Goal: Transaction & Acquisition: Purchase product/service

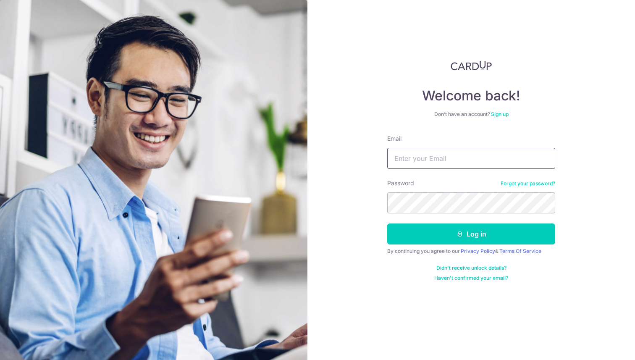
click at [487, 153] on input "Email" at bounding box center [471, 158] width 168 height 21
type input "malfu98@gmail.com"
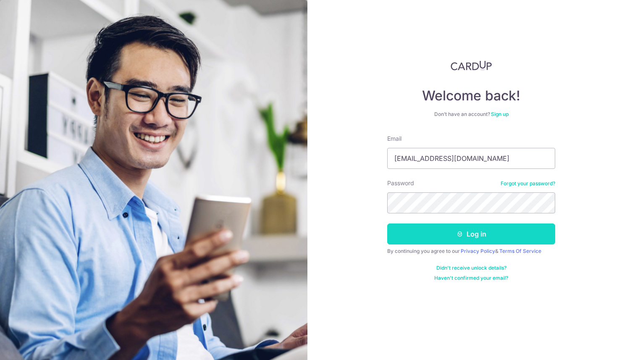
click at [474, 230] on button "Log in" at bounding box center [471, 234] width 168 height 21
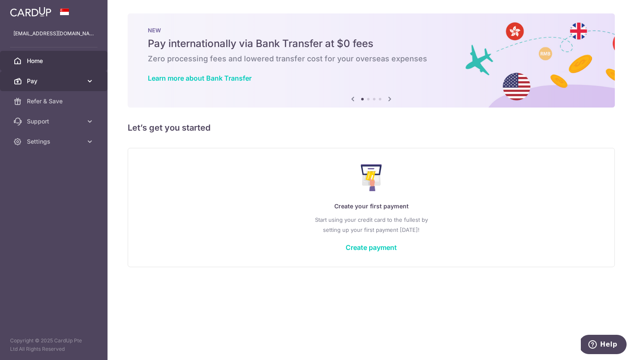
click at [42, 83] on span "Pay" at bounding box center [54, 81] width 55 height 8
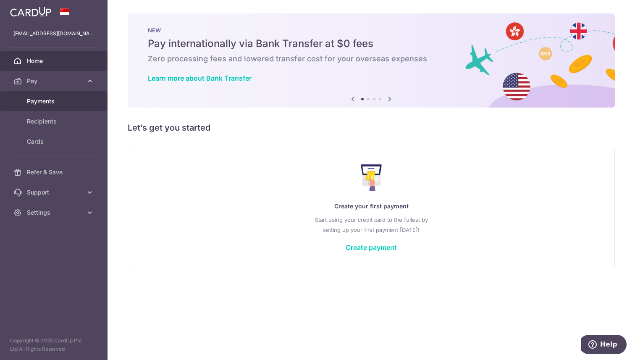
click at [53, 106] on link "Payments" at bounding box center [54, 101] width 108 height 20
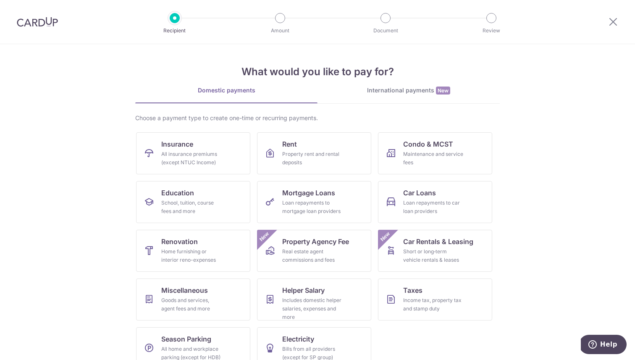
scroll to position [16, 0]
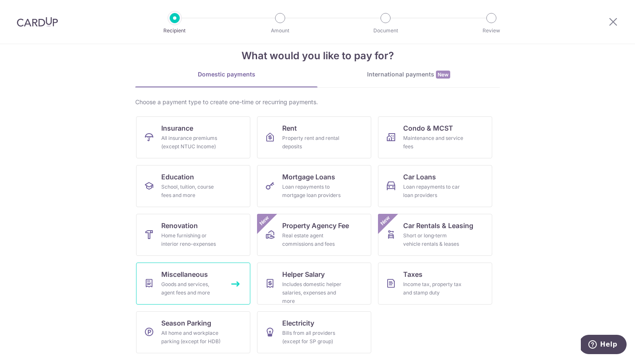
click at [211, 277] on link "Miscellaneous Goods and services, agent fees and more" at bounding box center [193, 284] width 114 height 42
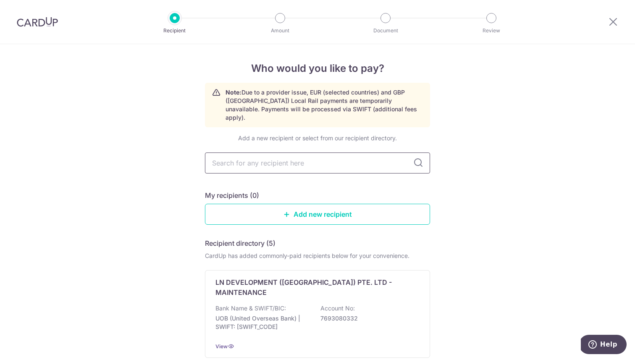
click at [306, 158] on input "text" at bounding box center [317, 163] width 225 height 21
click at [289, 159] on input "text" at bounding box center [317, 163] width 225 height 21
type input "ivory bridal"
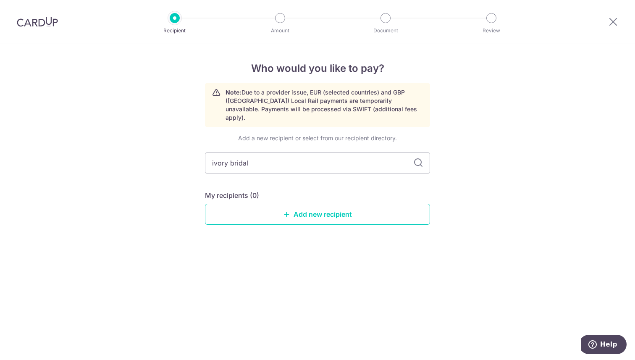
click at [375, 182] on div "Add a new recipient or select from our recipient directory. ivory bridal My rec…" at bounding box center [317, 186] width 225 height 104
click at [335, 156] on input "ivory bridal" at bounding box center [317, 163] width 225 height 21
type input "ivory brida"
click at [329, 156] on input "text" at bounding box center [317, 163] width 225 height 21
type input "ivor"
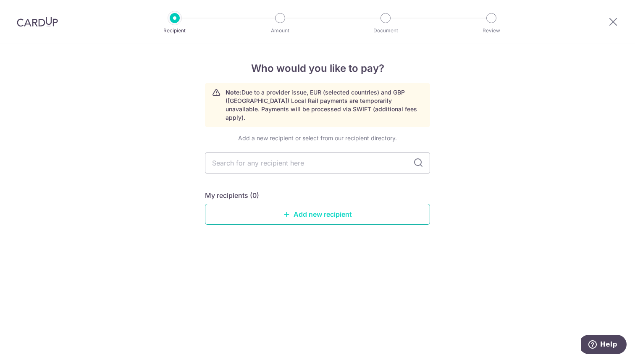
click at [321, 204] on link "Add new recipient" at bounding box center [317, 214] width 225 height 21
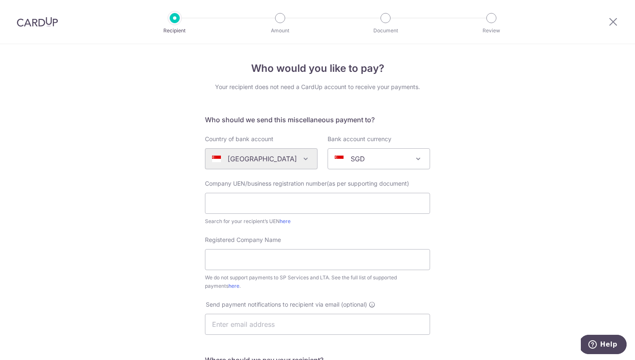
scroll to position [12, 0]
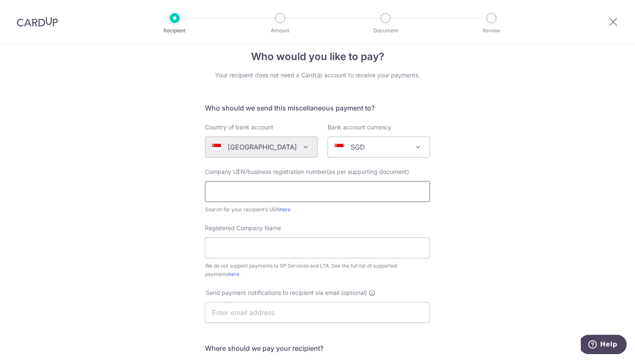
click at [311, 190] on input "text" at bounding box center [317, 191] width 225 height 21
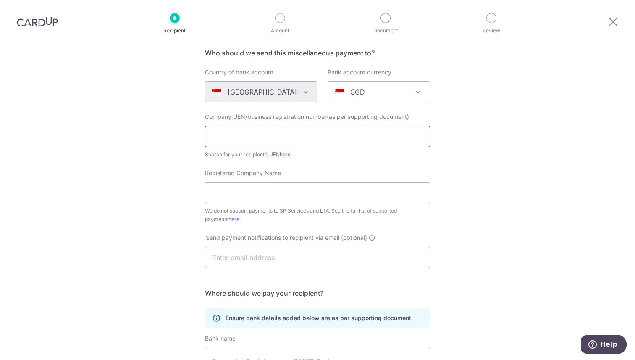
scroll to position [70, 0]
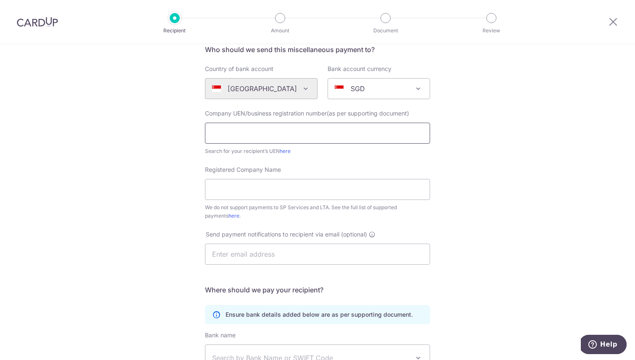
click at [350, 142] on input "text" at bounding box center [317, 133] width 225 height 21
click at [326, 129] on input "text" at bounding box center [317, 133] width 225 height 21
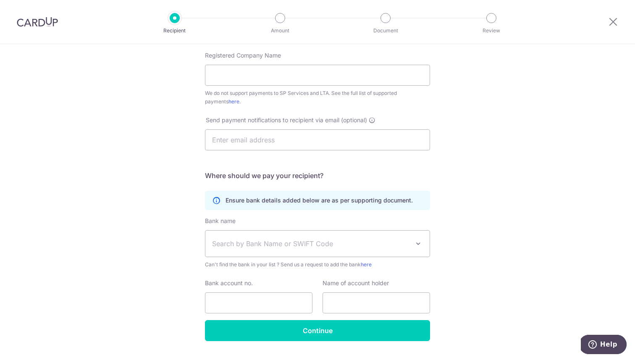
scroll to position [191, 0]
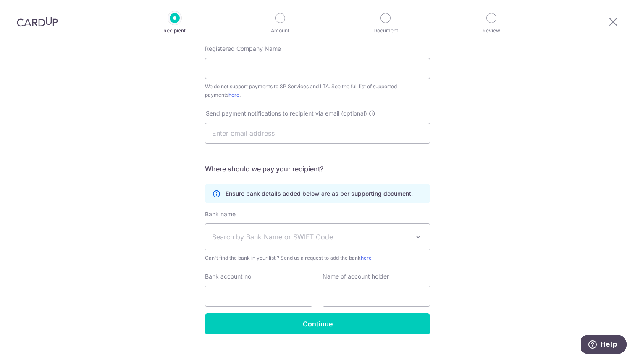
click at [327, 240] on span "Search by Bank Name or SWIFT Code" at bounding box center [311, 237] width 198 height 10
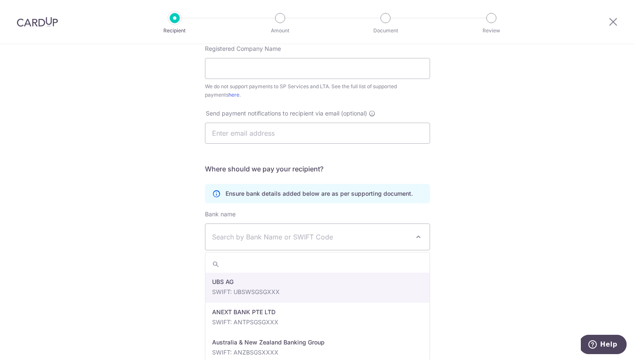
click at [317, 237] on span "Search by Bank Name or SWIFT Code" at bounding box center [311, 237] width 198 height 10
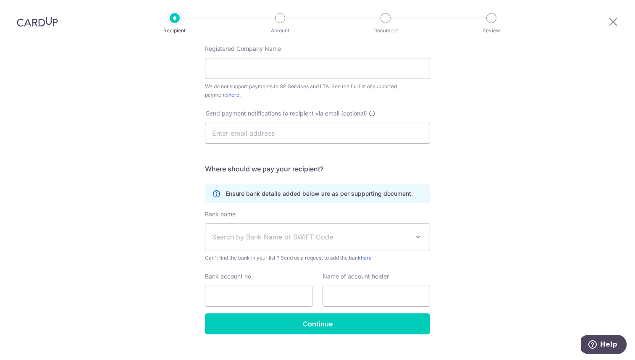
click at [343, 245] on span "Search by Bank Name or SWIFT Code" at bounding box center [317, 237] width 224 height 26
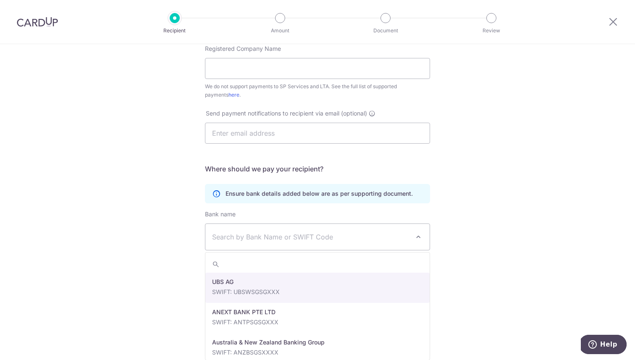
click at [329, 243] on span "Search by Bank Name or SWIFT Code" at bounding box center [317, 237] width 224 height 26
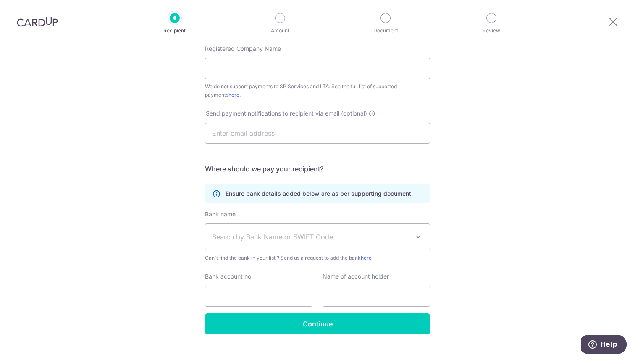
click at [346, 239] on span "Search by Bank Name or SWIFT Code" at bounding box center [311, 237] width 198 height 10
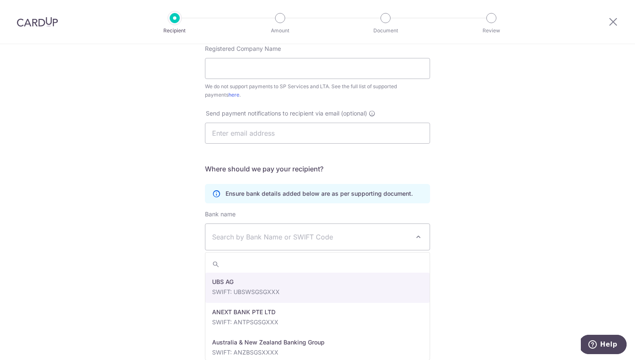
click at [346, 239] on span "Search by Bank Name or SWIFT Code" at bounding box center [311, 237] width 198 height 10
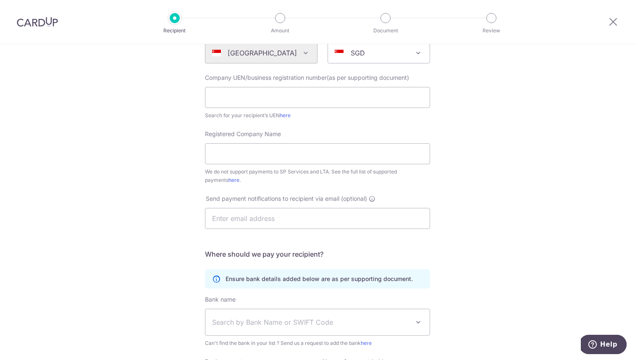
scroll to position [67, 0]
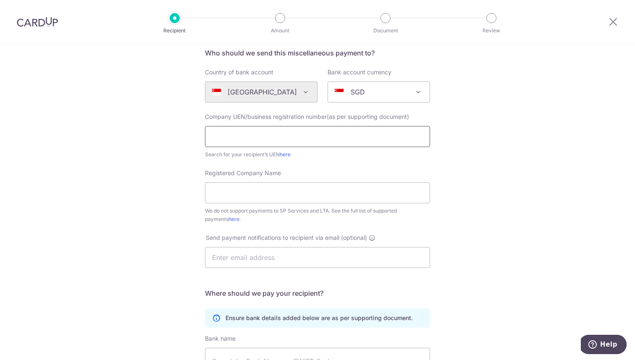
click at [239, 132] on input "text" at bounding box center [317, 136] width 225 height 21
type input "T14LL3121L"
click at [219, 196] on input "Registered Company Name" at bounding box center [317, 192] width 225 height 21
type input "STYLE LEASE LLP"
click at [232, 265] on input "text" at bounding box center [317, 257] width 225 height 21
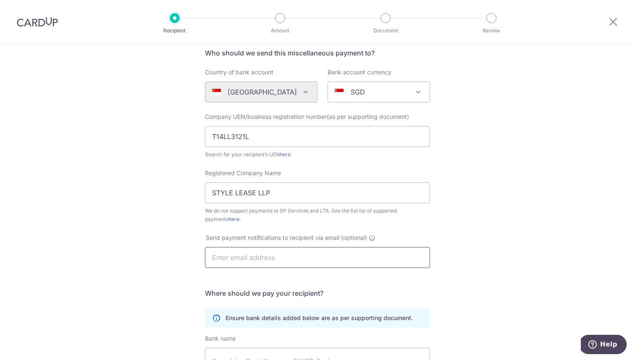
click at [345, 255] on input "text" at bounding box center [317, 257] width 225 height 21
click at [371, 282] on form "Who should we send this miscellaneous payment to? Country of bank account Alger…" at bounding box center [317, 253] width 225 height 411
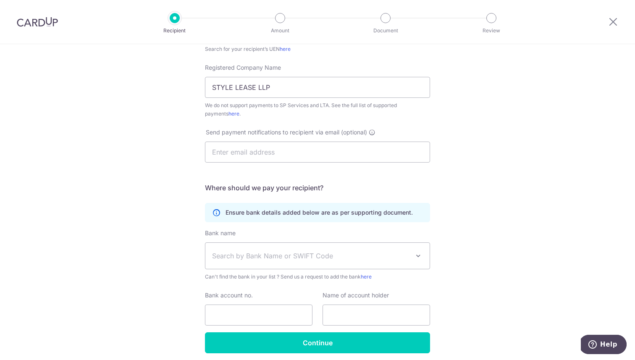
scroll to position [205, 0]
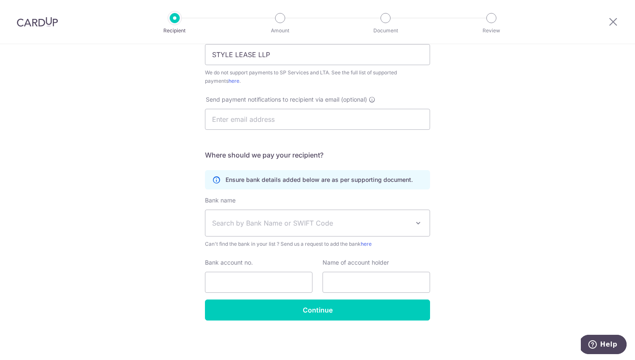
click at [315, 203] on div "Bank name (Select from our list, or add a new bank ) Select Bank UBS AG ANEXT B…" at bounding box center [317, 222] width 225 height 52
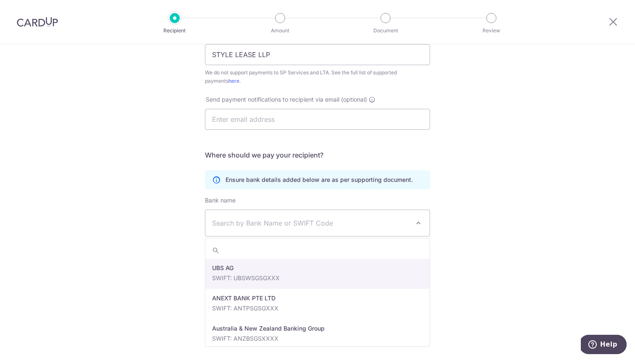
click at [303, 225] on span "Search by Bank Name or SWIFT Code" at bounding box center [311, 223] width 198 height 10
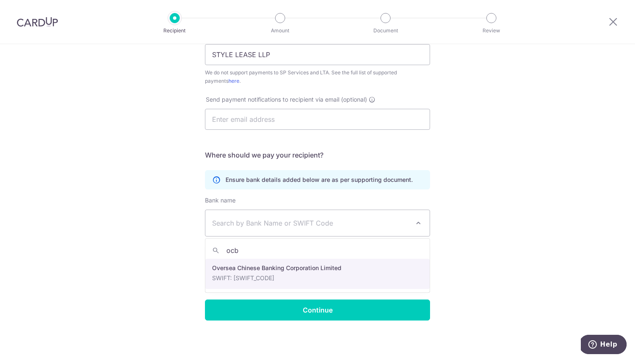
type input "ocbc"
select select "12"
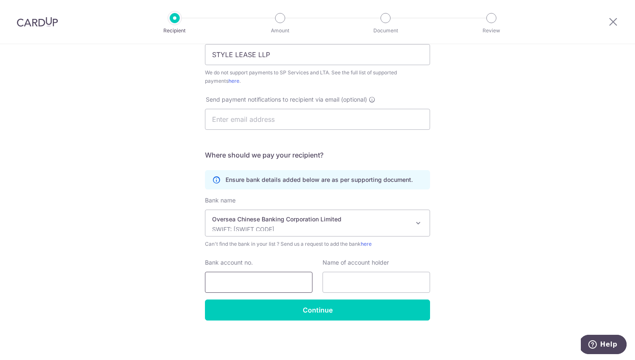
click at [227, 278] on input "Bank account no." at bounding box center [259, 282] width 108 height 21
paste input "695748202001"
type input "695748202001"
click at [363, 285] on input "text" at bounding box center [377, 282] width 108 height 21
type input "Style Lease LLP"
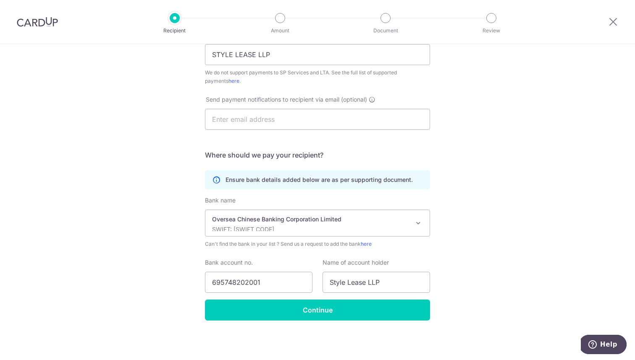
click at [506, 301] on div "Who would you like to pay? Your recipient does not need a CardUp account to rec…" at bounding box center [317, 99] width 635 height 521
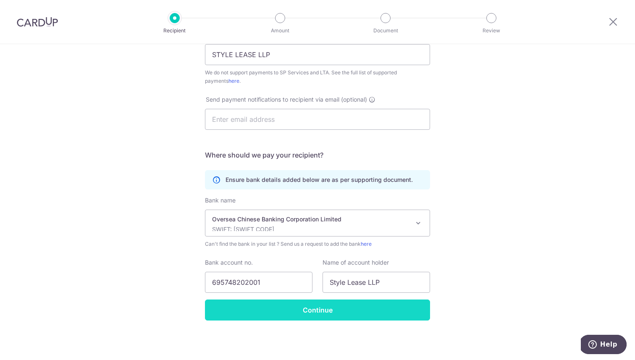
click at [398, 311] on input "Continue" at bounding box center [317, 310] width 225 height 21
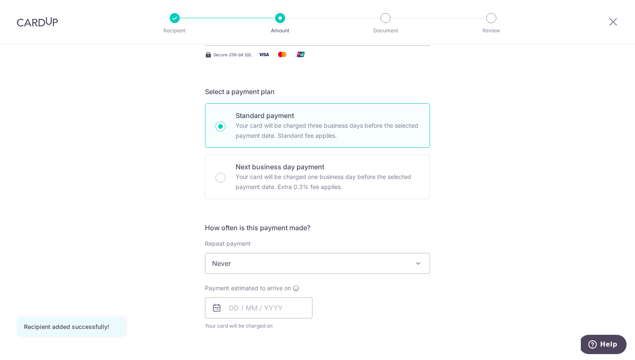
scroll to position [164, 0]
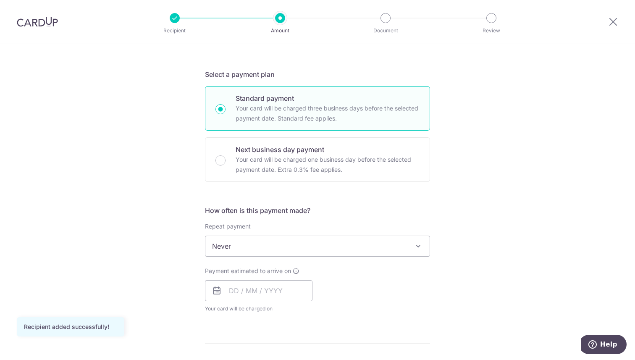
click at [342, 260] on div "How often is this payment made? Repeat payment Never Every week Every month Eve…" at bounding box center [317, 262] width 225 height 114
click at [324, 248] on span "Never" at bounding box center [317, 246] width 224 height 20
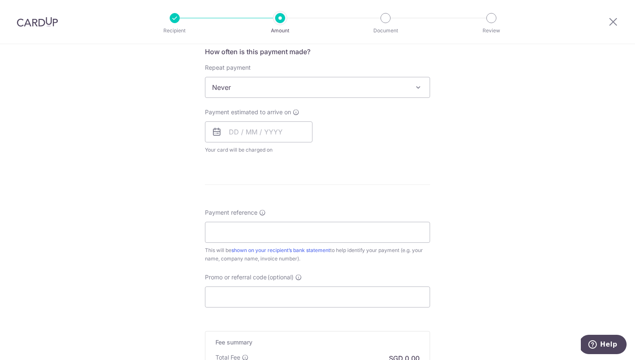
scroll to position [323, 0]
click at [238, 118] on div "Payment estimated to arrive on Your card will be charged on for the first payme…" at bounding box center [259, 131] width 108 height 46
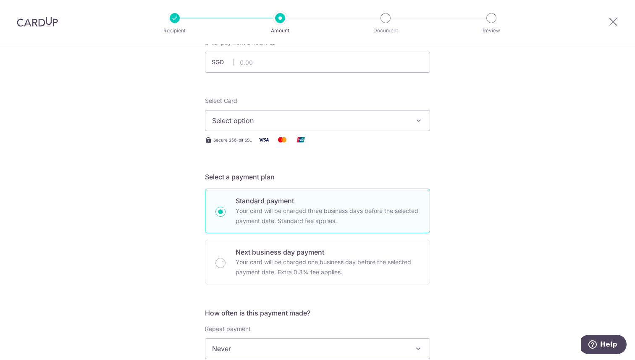
scroll to position [0, 0]
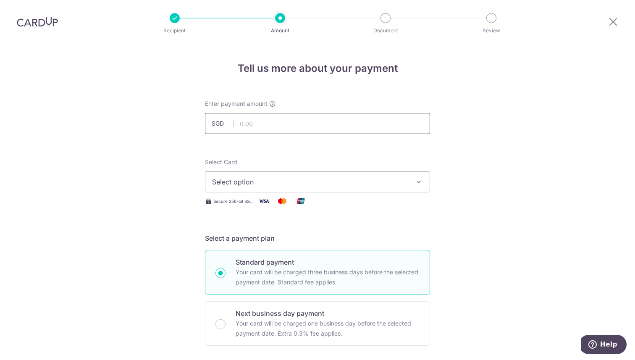
click at [245, 124] on input "text" at bounding box center [317, 123] width 225 height 21
type input "1,500.00"
click at [371, 194] on div "Select Card Select option Add credit card Secure 256-bit SSL" at bounding box center [317, 182] width 225 height 48
click at [344, 189] on button "Select option" at bounding box center [317, 181] width 225 height 21
click at [299, 203] on span "Add credit card" at bounding box center [325, 205] width 196 height 8
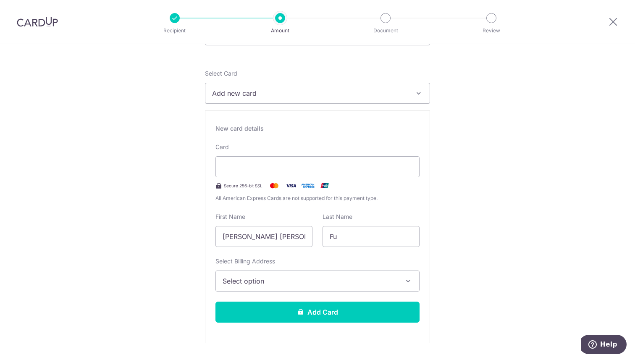
scroll to position [110, 0]
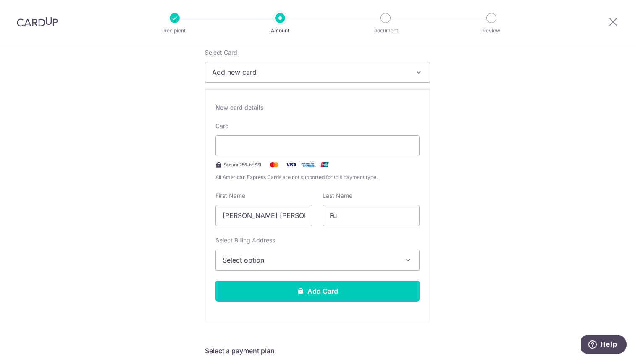
click at [258, 216] on input "[PERSON_NAME] [PERSON_NAME]" at bounding box center [264, 215] width 97 height 21
drag, startPoint x: 252, startPoint y: 216, endPoint x: 351, endPoint y: 216, distance: 99.2
click at [351, 216] on div "First Name Malcolm Jun Wei Last Name Fu" at bounding box center [318, 209] width 214 height 34
type input "Malcolm"
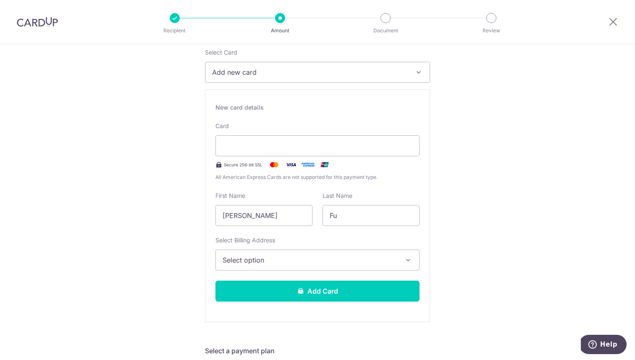
click at [362, 259] on span "Select option" at bounding box center [310, 260] width 175 height 10
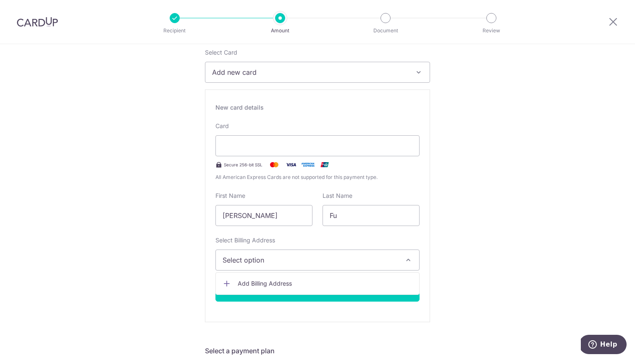
click at [321, 293] on ul "Add Billing Address" at bounding box center [318, 283] width 204 height 23
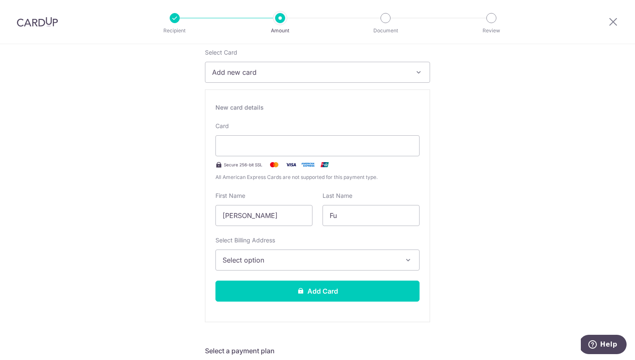
click at [282, 264] on span "Select option" at bounding box center [310, 260] width 175 height 10
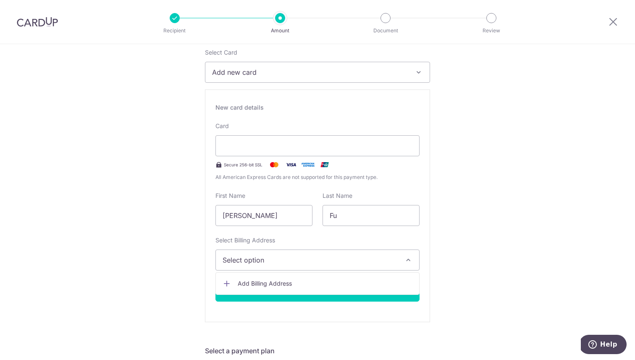
click at [283, 283] on span "Add Billing Address" at bounding box center [325, 283] width 175 height 8
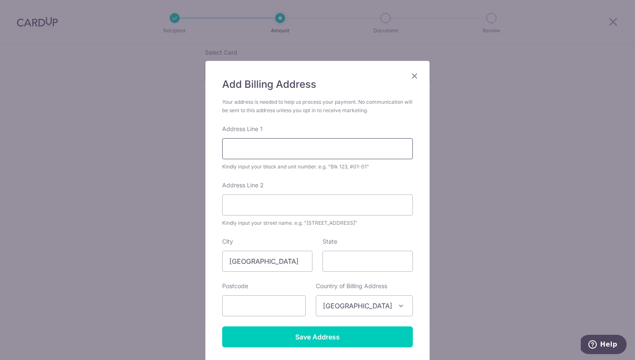
click at [258, 153] on input "Address Line 1" at bounding box center [317, 148] width 191 height 21
type input "@"
type input "29 Kelantan Road"
type input "#05-105"
type input "200029"
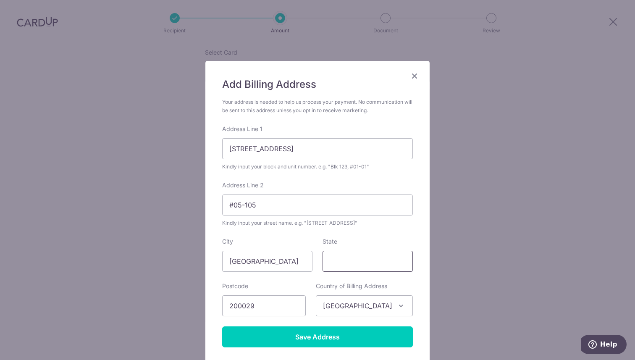
click at [361, 254] on input "State" at bounding box center [368, 261] width 90 height 21
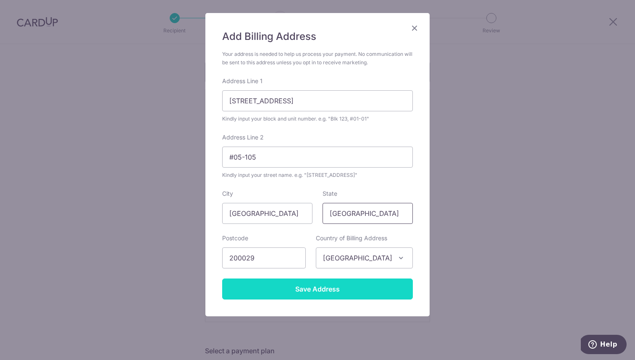
scroll to position [59, 0]
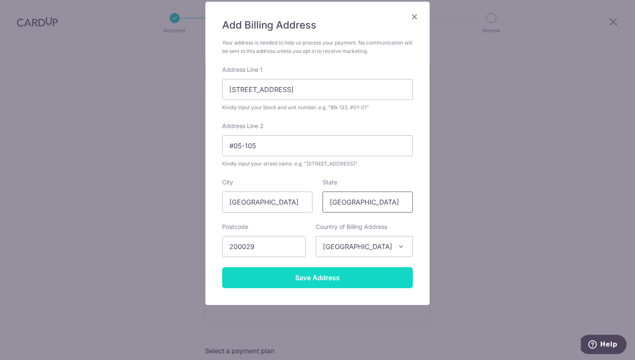
type input "[GEOGRAPHIC_DATA]"
click at [323, 267] on input "Save Address" at bounding box center [317, 277] width 191 height 21
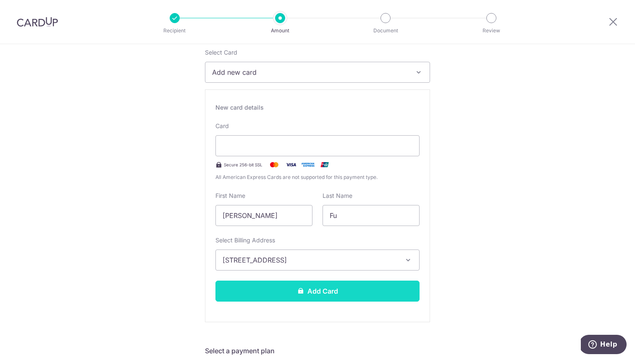
click at [271, 298] on button "Add Card" at bounding box center [318, 291] width 204 height 21
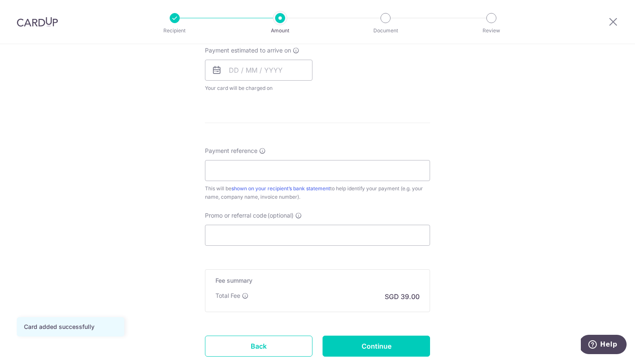
scroll to position [420, 0]
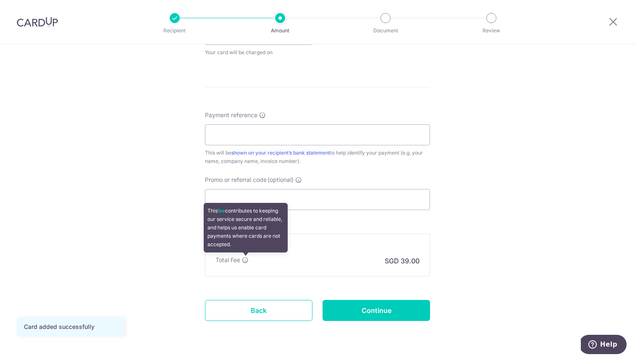
click at [245, 260] on icon at bounding box center [245, 260] width 7 height 7
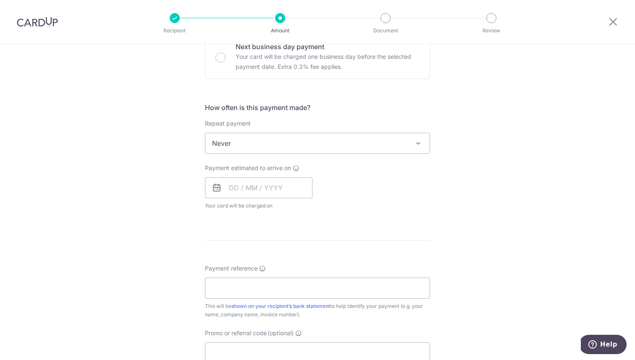
scroll to position [285, 0]
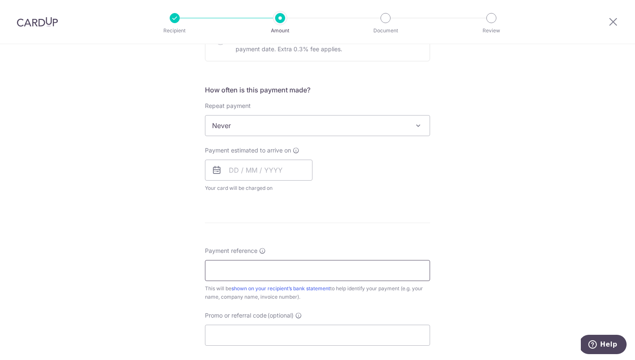
click at [257, 262] on input "Payment reference" at bounding box center [317, 270] width 225 height 21
click at [269, 340] on input "Promo or referral code (optional)" at bounding box center [317, 335] width 225 height 21
paste input "SGNEW14"
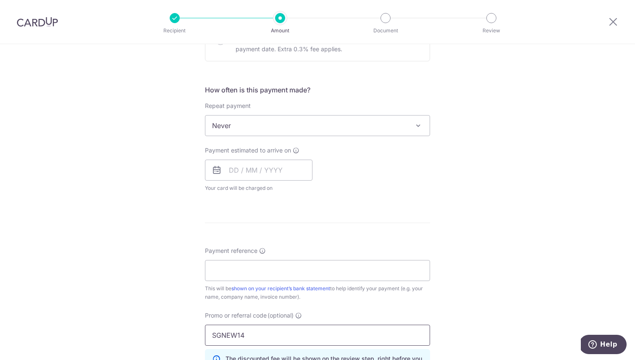
type input "SGNEW14"
click at [353, 301] on div "This will be shown on your recipient’s bank statement to help identify your pay…" at bounding box center [317, 293] width 225 height 17
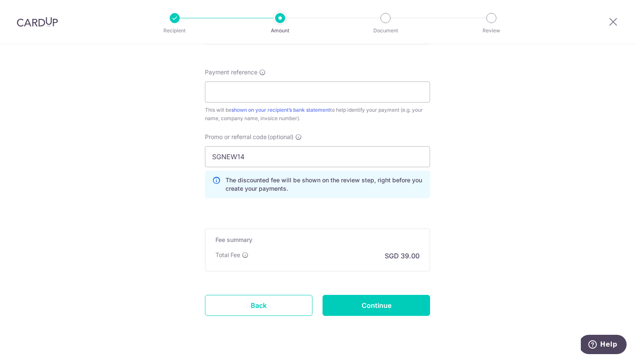
scroll to position [464, 0]
click at [376, 300] on input "Continue" at bounding box center [377, 305] width 108 height 21
type input "Create Schedule"
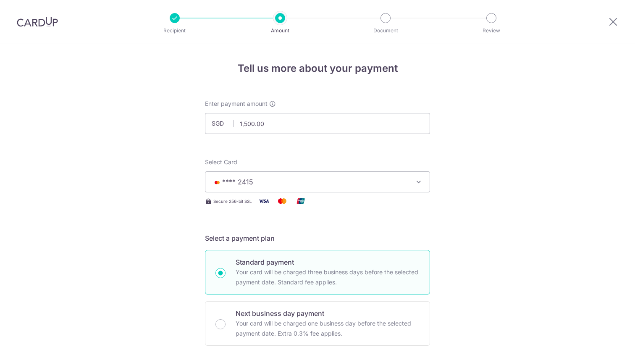
scroll to position [424, 0]
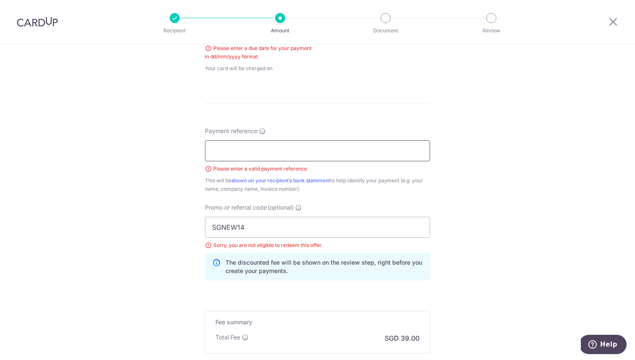
click at [307, 155] on input "Payment reference" at bounding box center [317, 150] width 225 height 21
type input "NA"
click at [447, 194] on div "Tell us more about your payment Enter payment amount SGD 1,500.00 1500.00 Selec…" at bounding box center [317, 41] width 635 height 842
click at [316, 146] on input "NA" at bounding box center [317, 150] width 225 height 21
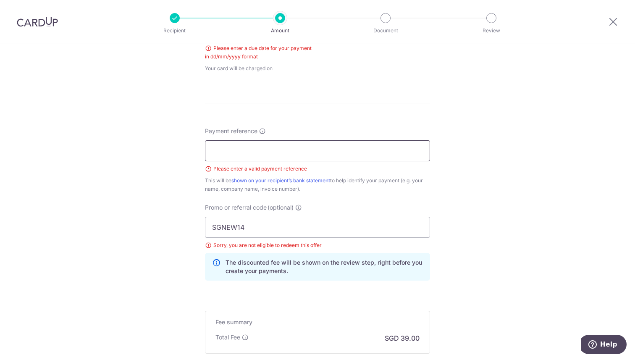
paste input "2023786"
type input "inv2023786"
click at [424, 189] on div "This will be shown on your recipient’s bank statement to help identify your pay…" at bounding box center [317, 184] width 225 height 17
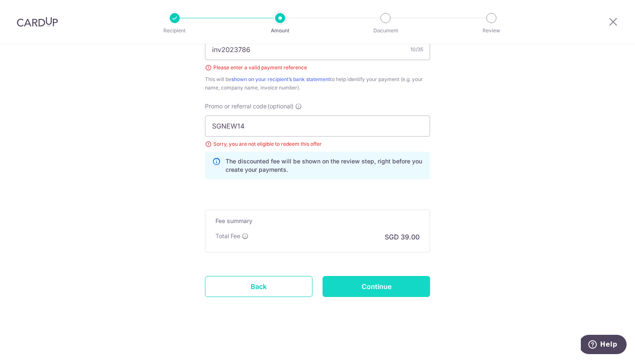
click at [373, 290] on input "Continue" at bounding box center [377, 286] width 108 height 21
type input "Create Schedule"
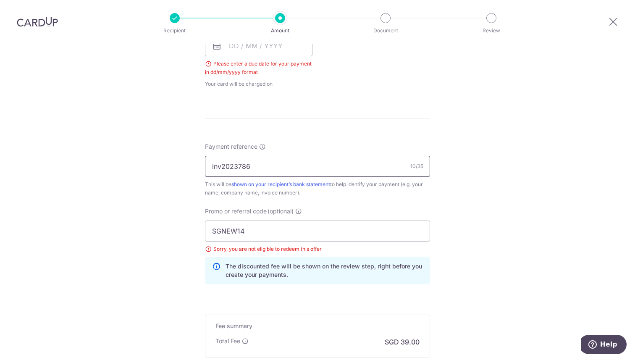
scroll to position [408, 0]
click at [285, 232] on input "SGNEW14" at bounding box center [317, 231] width 225 height 21
click at [303, 232] on input "SGNEW14" at bounding box center [317, 231] width 225 height 21
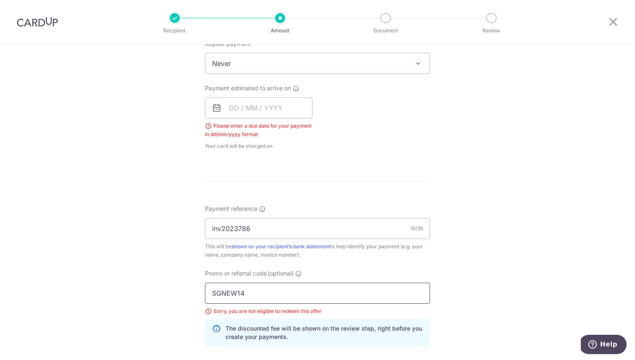
scroll to position [514, 0]
